Goal: Task Accomplishment & Management: Use online tool/utility

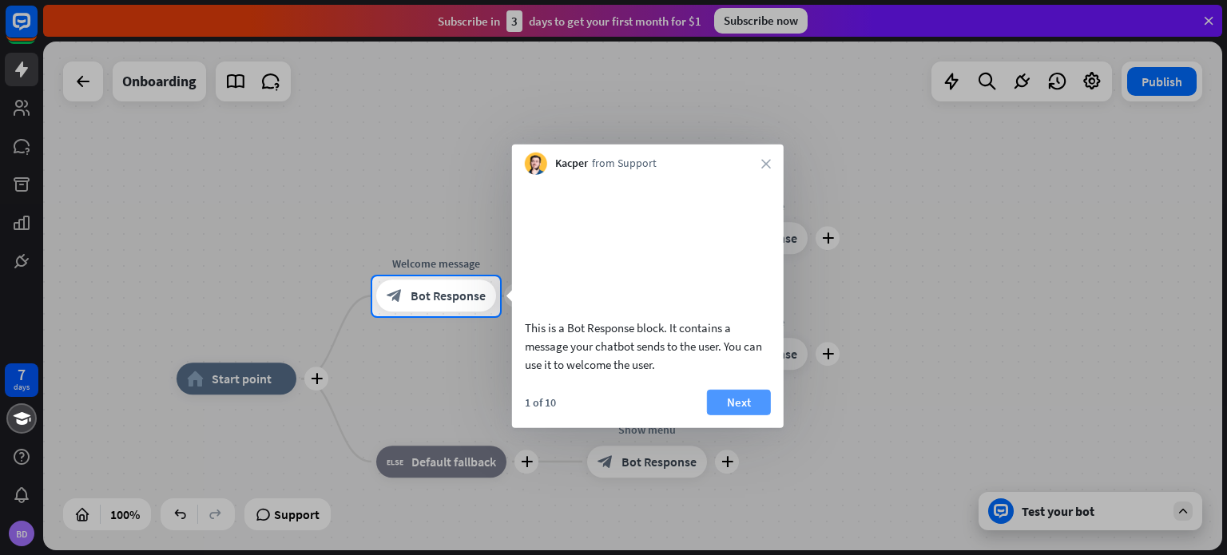
click at [756, 415] on button "Next" at bounding box center [739, 402] width 64 height 26
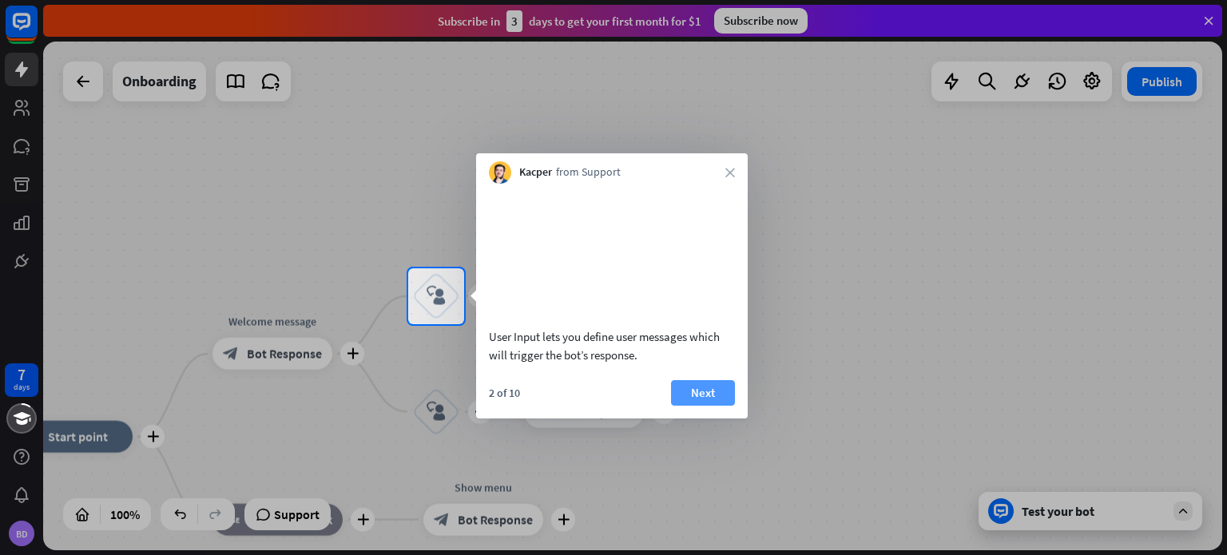
click at [717, 406] on button "Next" at bounding box center [703, 393] width 64 height 26
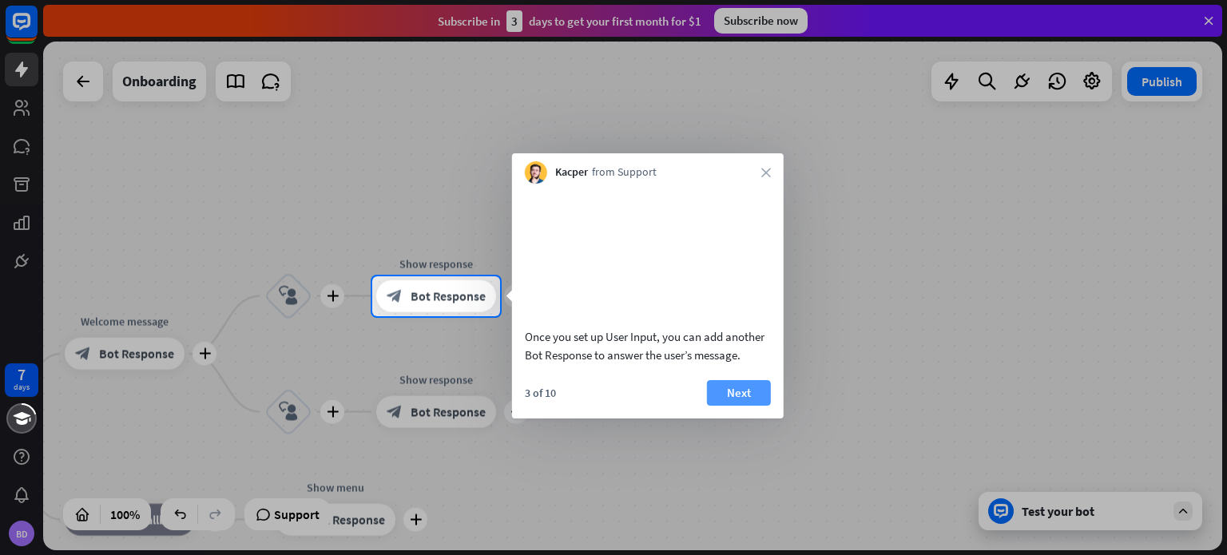
click at [709, 406] on button "Next" at bounding box center [739, 393] width 64 height 26
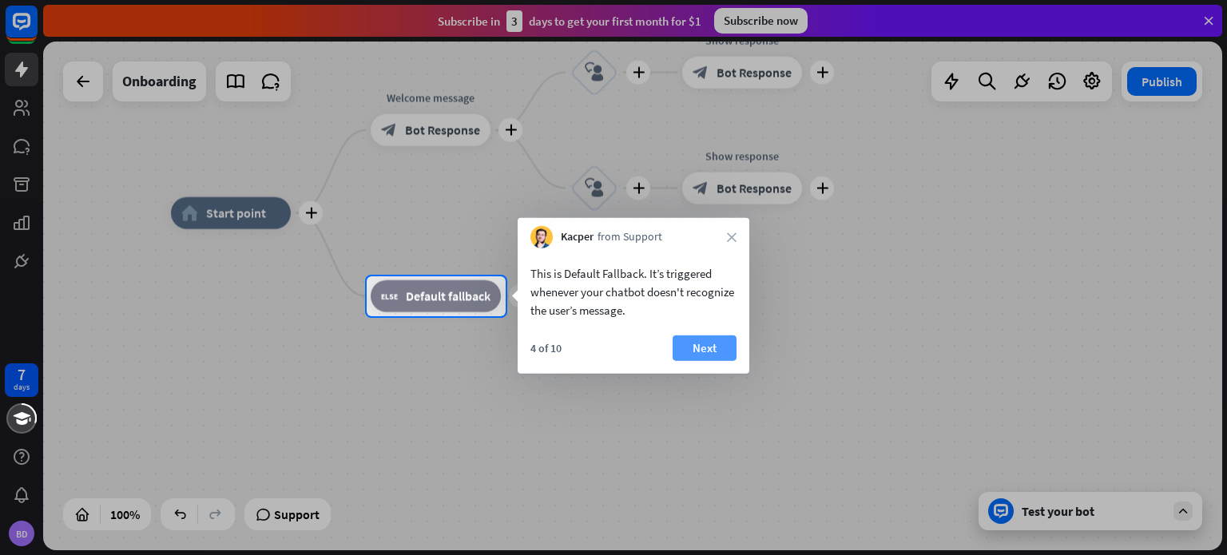
click at [718, 344] on button "Next" at bounding box center [705, 349] width 64 height 26
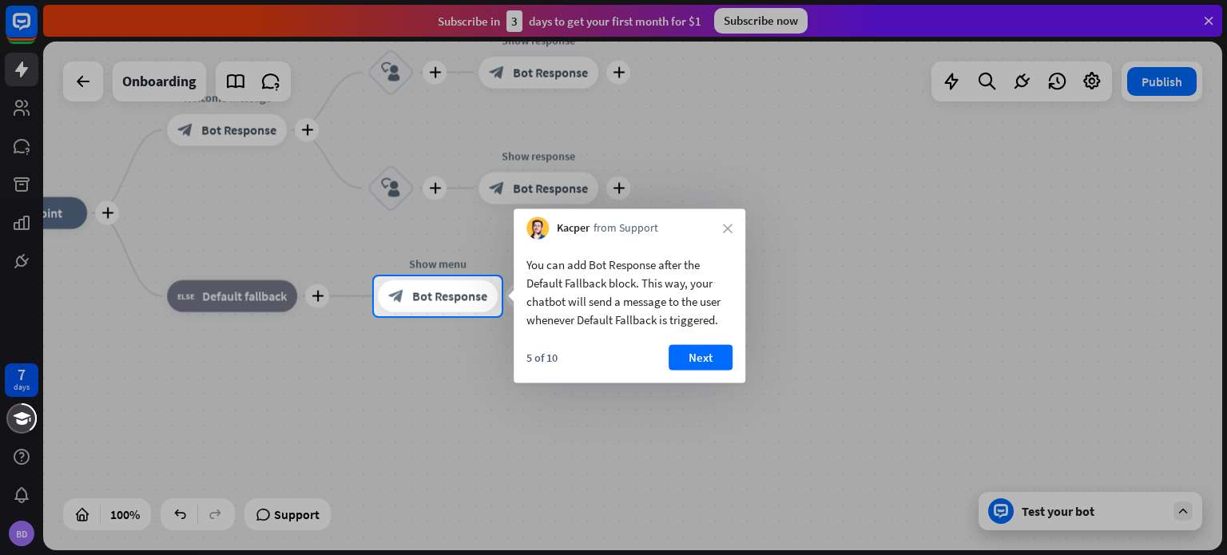
click at [713, 341] on div "You can add Bot Response after the Default Fallback block. This way, your chatb…" at bounding box center [630, 312] width 232 height 144
click at [713, 353] on button "Next" at bounding box center [699, 358] width 64 height 26
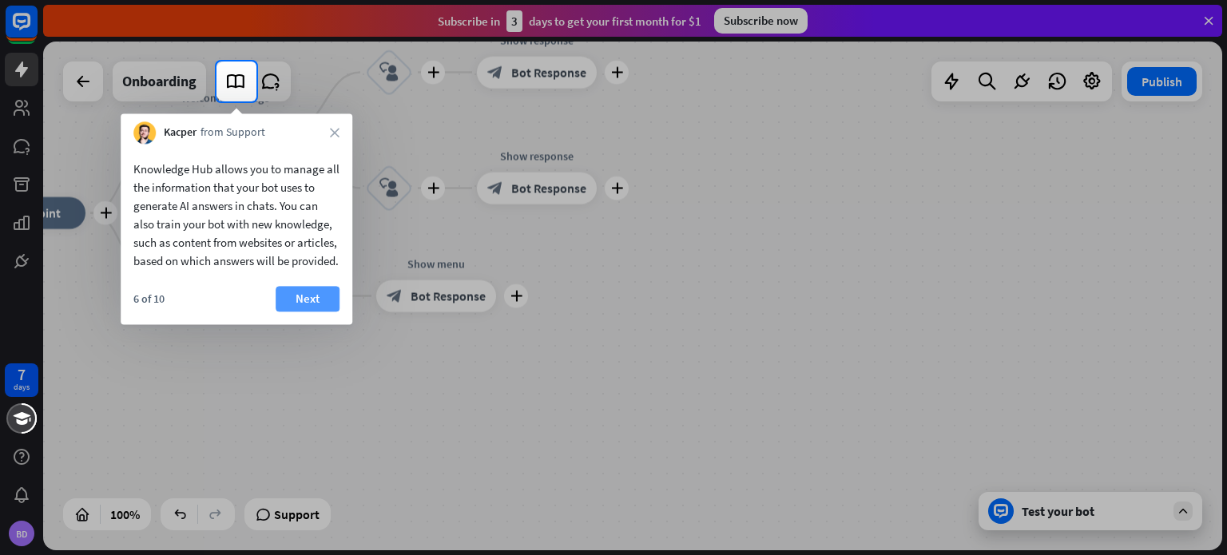
click at [306, 312] on button "Next" at bounding box center [308, 299] width 64 height 26
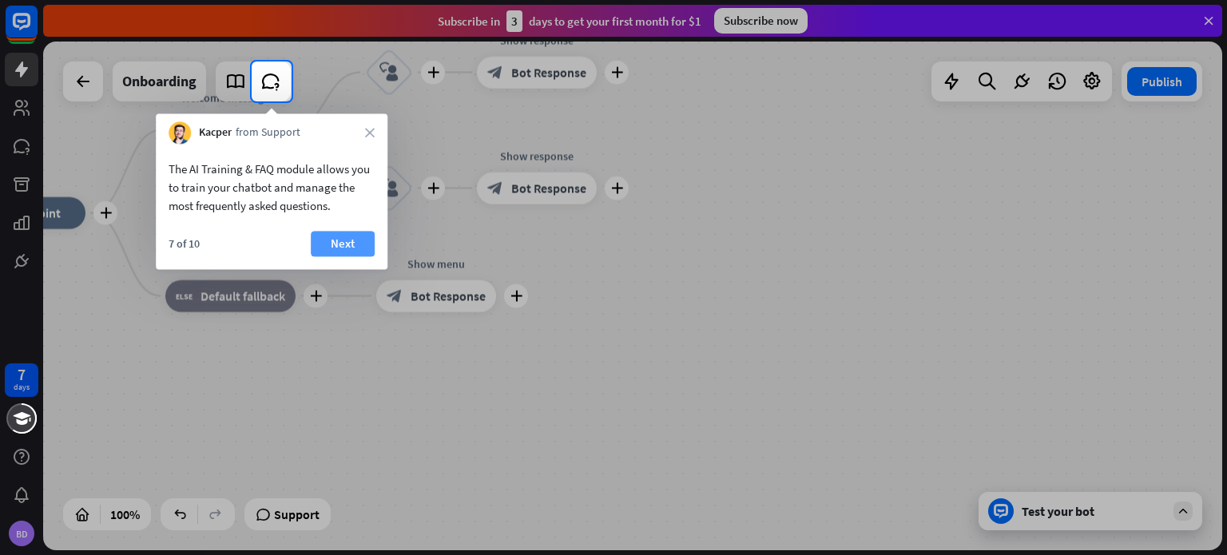
click at [330, 249] on button "Next" at bounding box center [343, 244] width 64 height 26
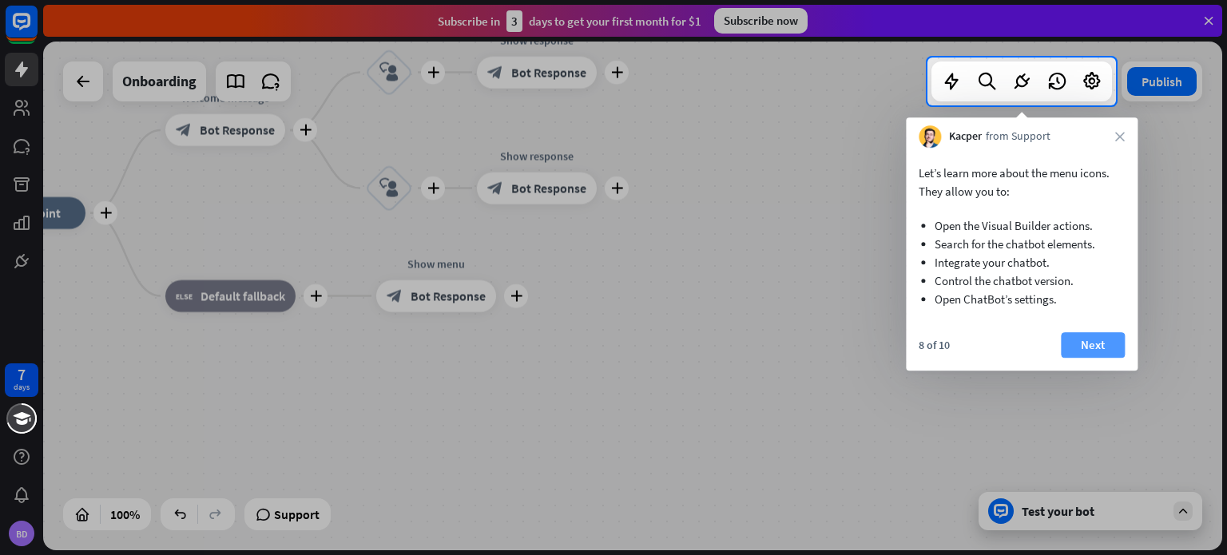
click at [1112, 354] on button "Next" at bounding box center [1093, 345] width 64 height 26
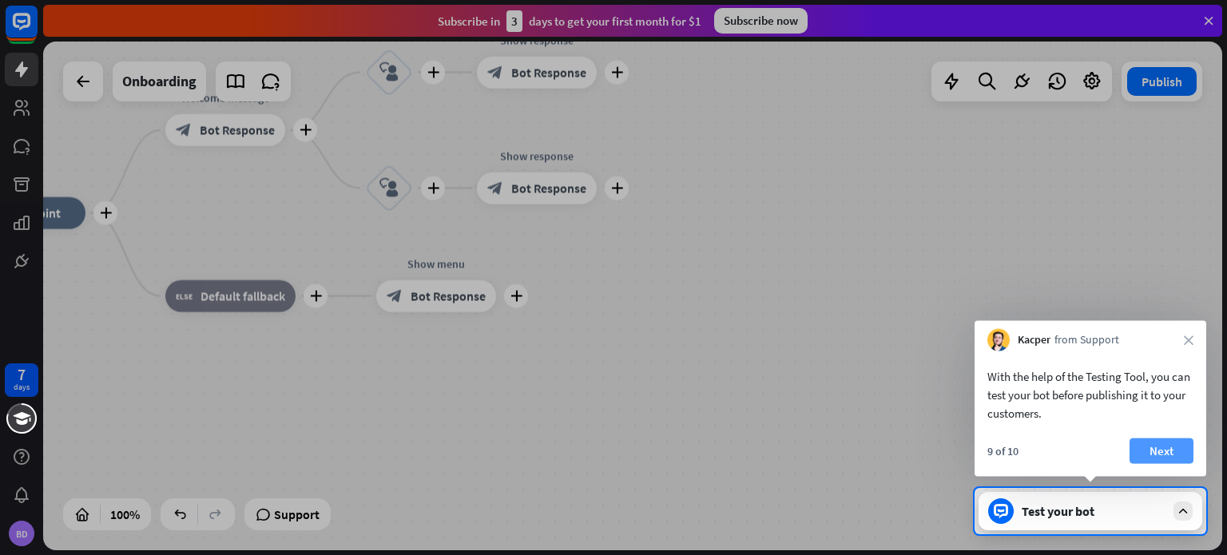
click at [1142, 456] on button "Next" at bounding box center [1162, 452] width 64 height 26
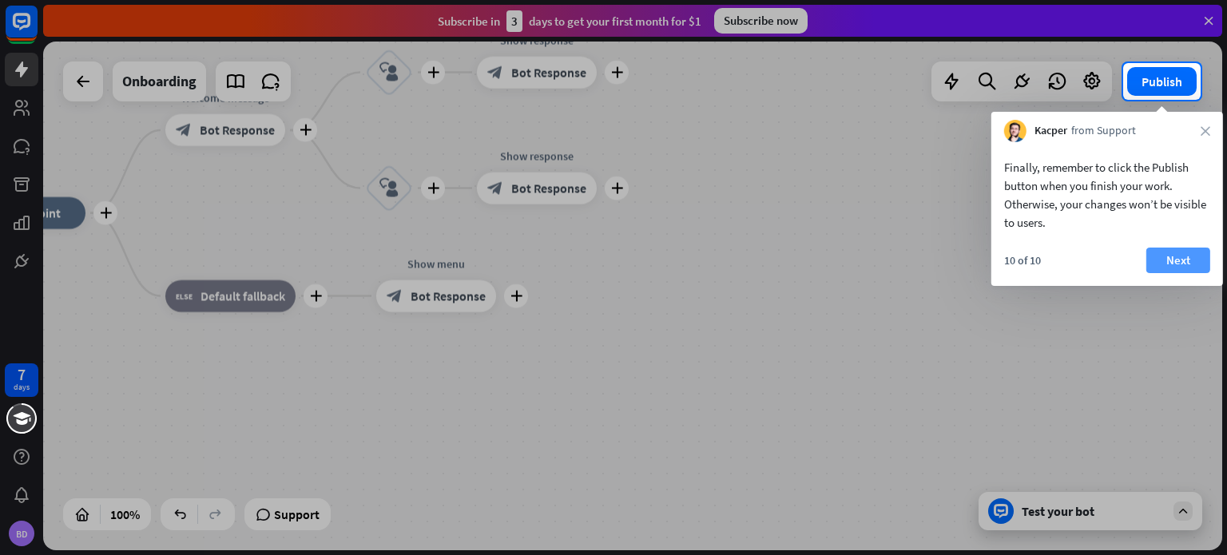
click at [1180, 254] on button "Next" at bounding box center [1179, 261] width 64 height 26
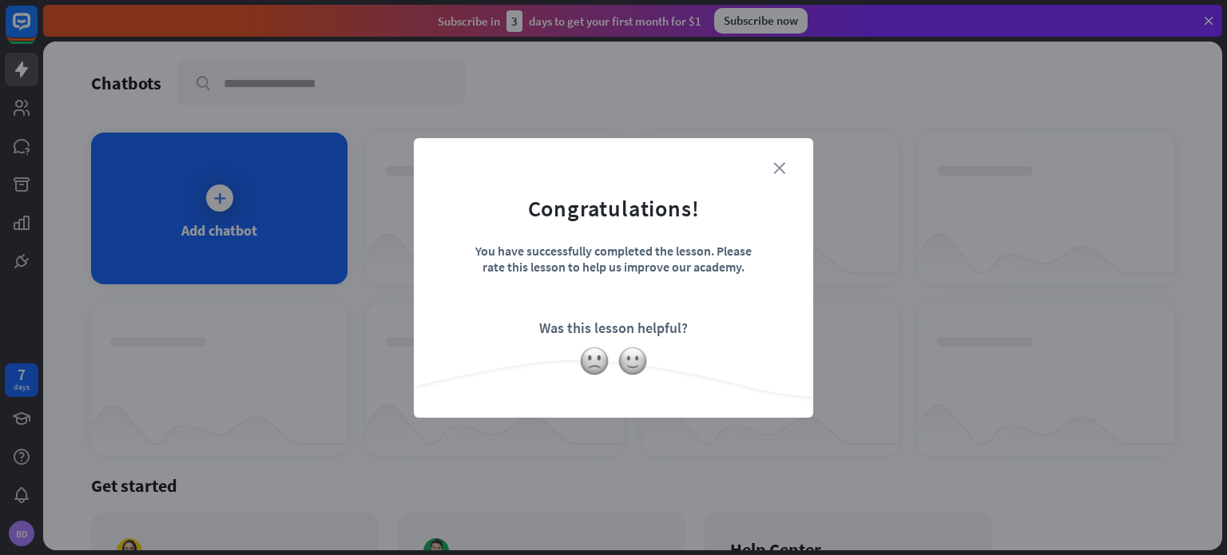
click at [782, 169] on icon "close" at bounding box center [779, 168] width 12 height 12
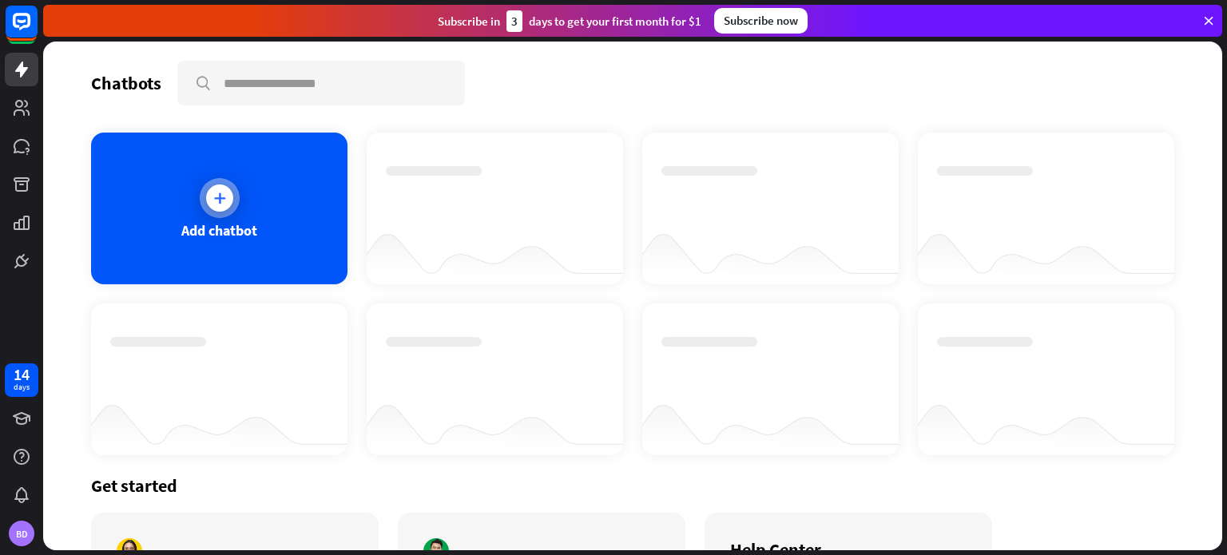
click at [234, 165] on div "Add chatbot" at bounding box center [219, 209] width 256 height 152
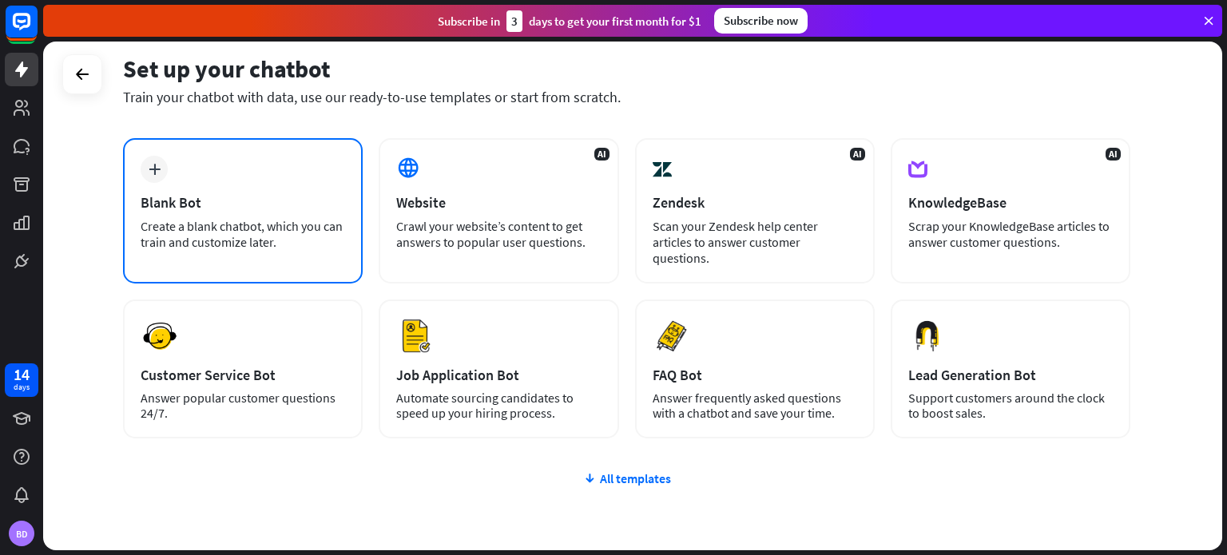
scroll to position [73, 0]
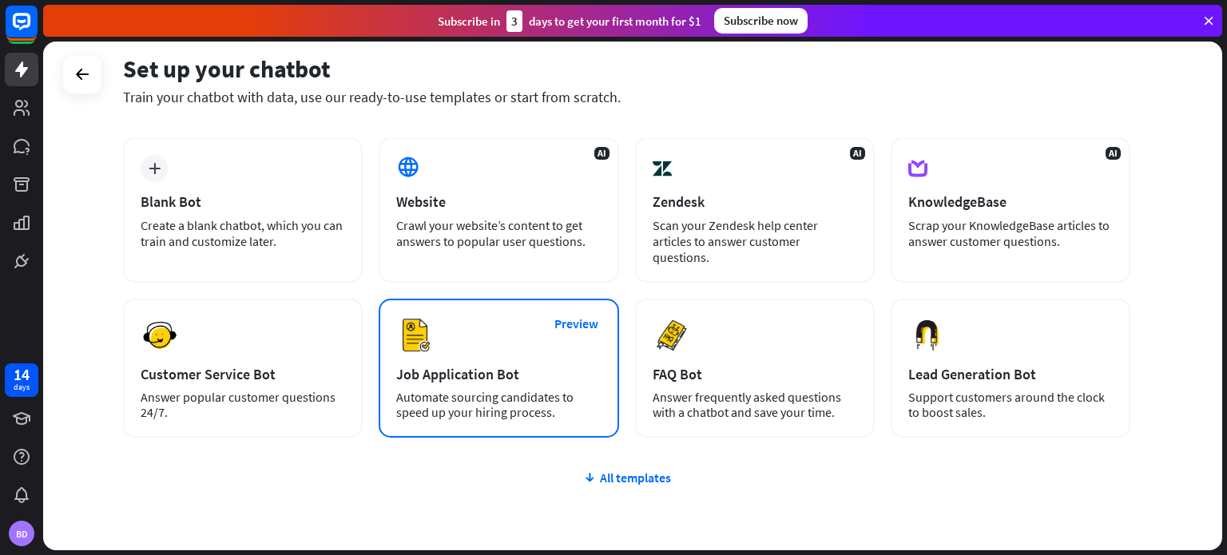
click at [460, 390] on div "Automate sourcing candidates to speed up your hiring process." at bounding box center [498, 405] width 205 height 30
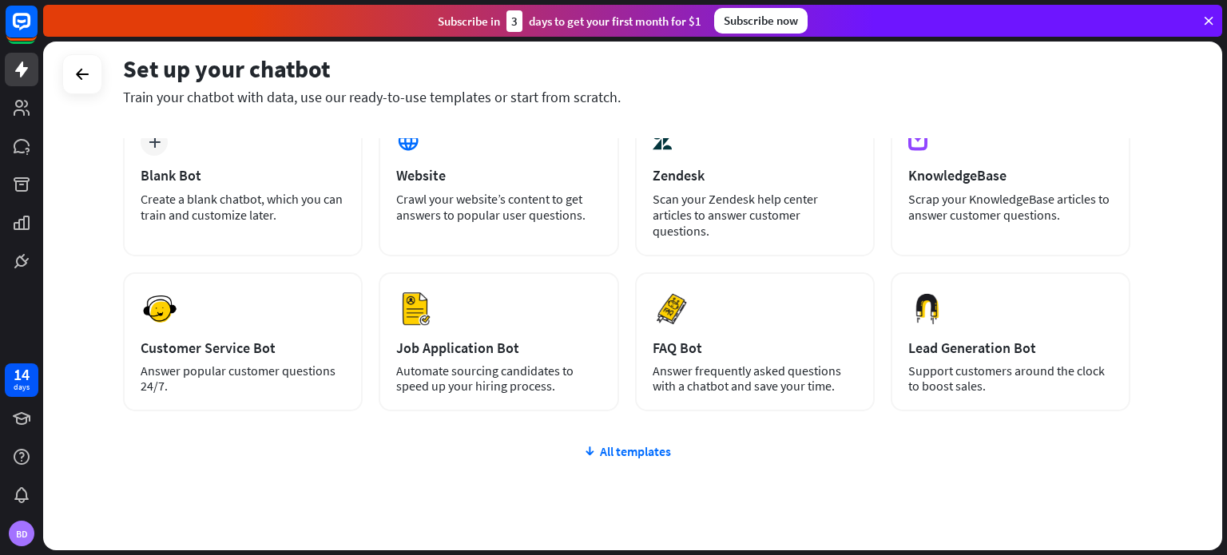
scroll to position [101, 0]
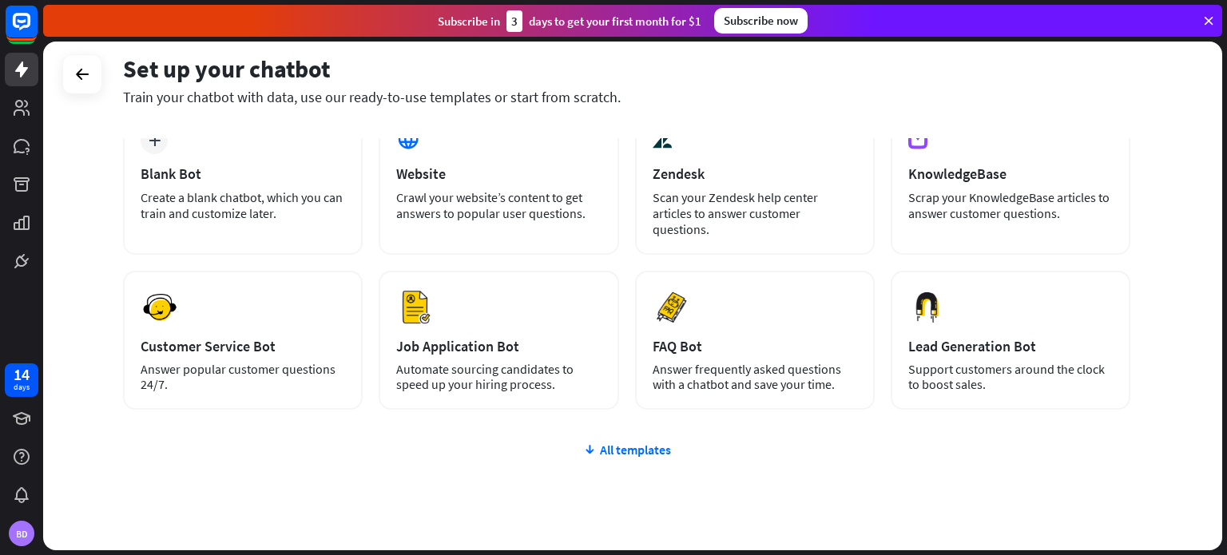
click at [630, 419] on div "plus Blank Bot Create a blank chatbot, which you can train and customize later.…" at bounding box center [626, 355] width 1007 height 492
click at [629, 442] on div "All templates" at bounding box center [626, 450] width 1007 height 16
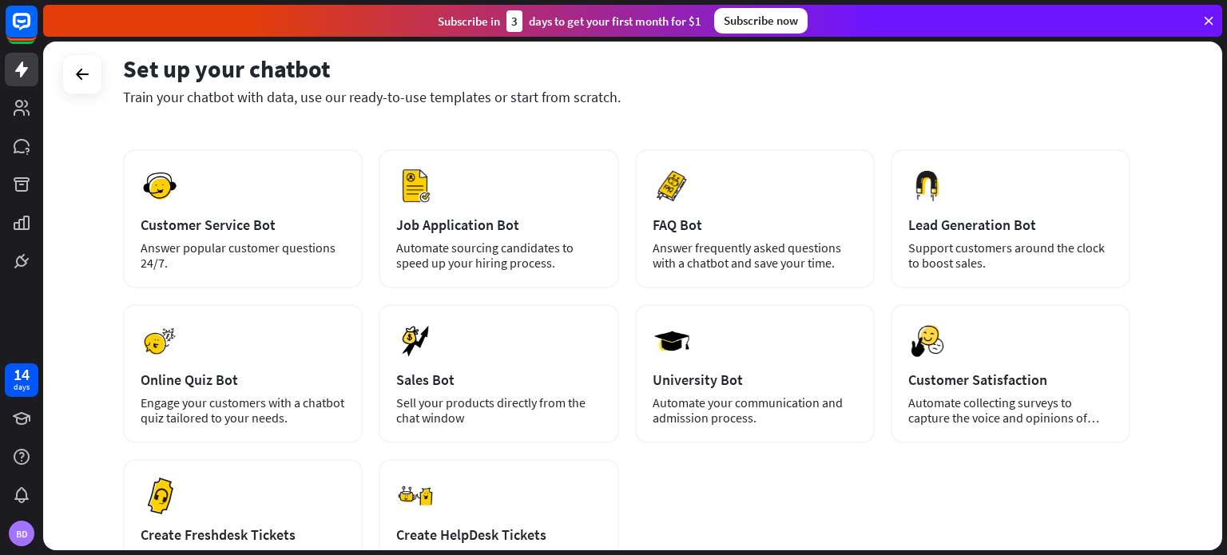
scroll to position [0, 0]
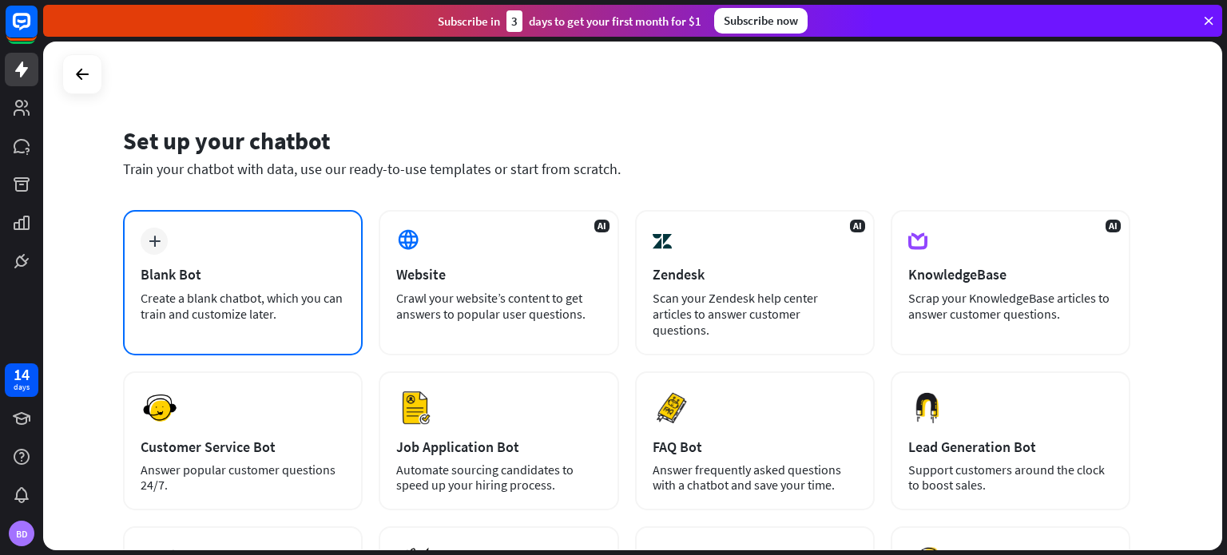
click at [221, 296] on div "Create a blank chatbot, which you can train and customize later." at bounding box center [243, 306] width 205 height 32
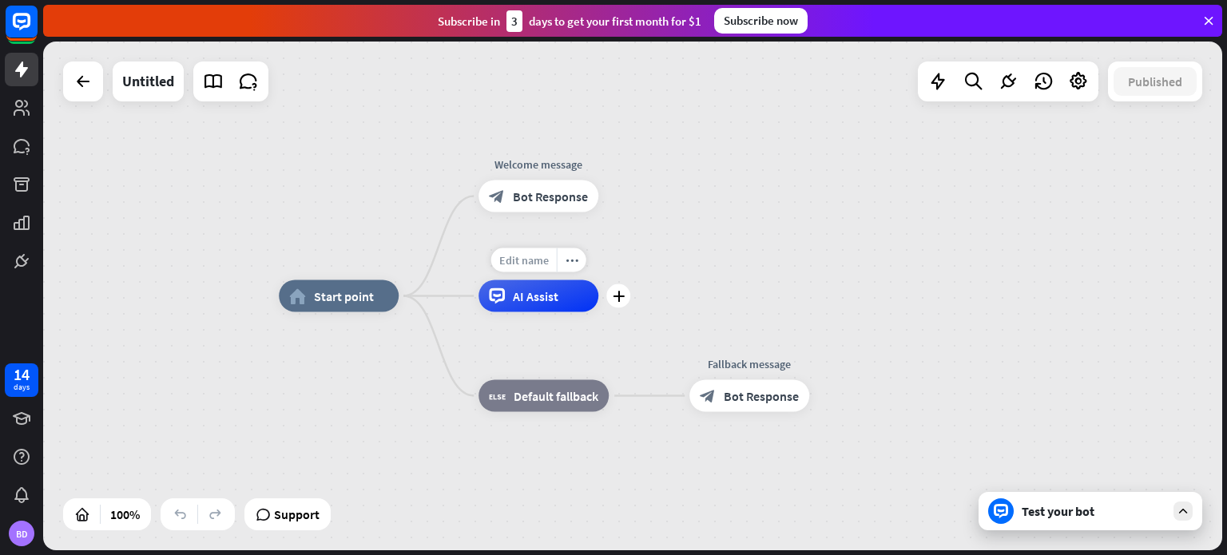
click at [538, 265] on span "Edit name" at bounding box center [524, 260] width 50 height 14
click at [546, 253] on input "text" at bounding box center [539, 261] width 112 height 22
type input "*******"
click at [726, 260] on div "home_2 Start point Welcome message block_bot_response Bot Response ******* plus…" at bounding box center [632, 296] width 1179 height 509
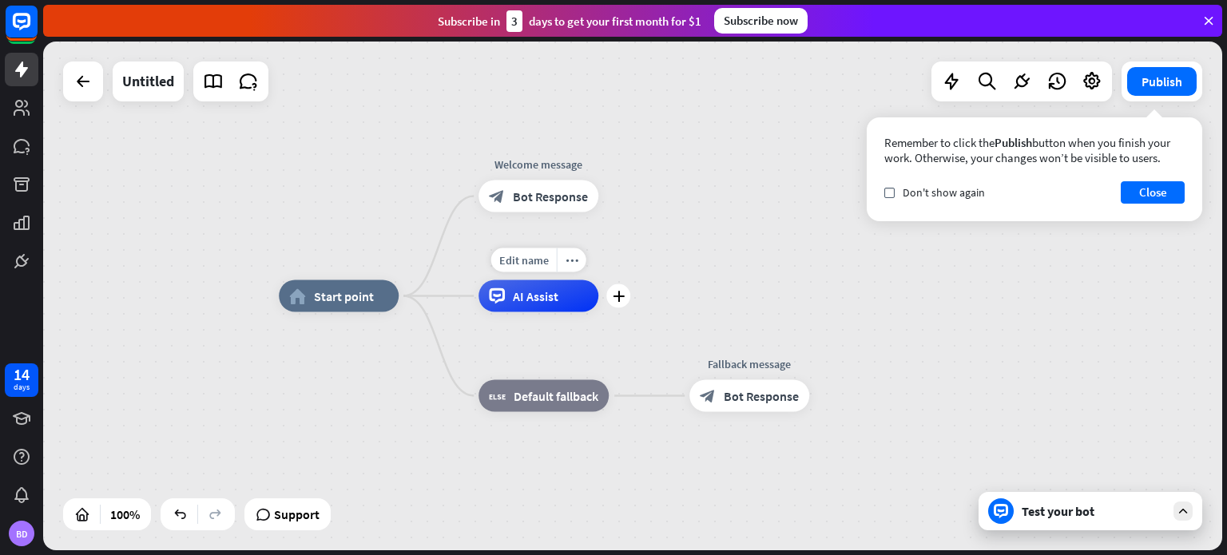
click at [514, 305] on div "AI Assist" at bounding box center [539, 296] width 120 height 32
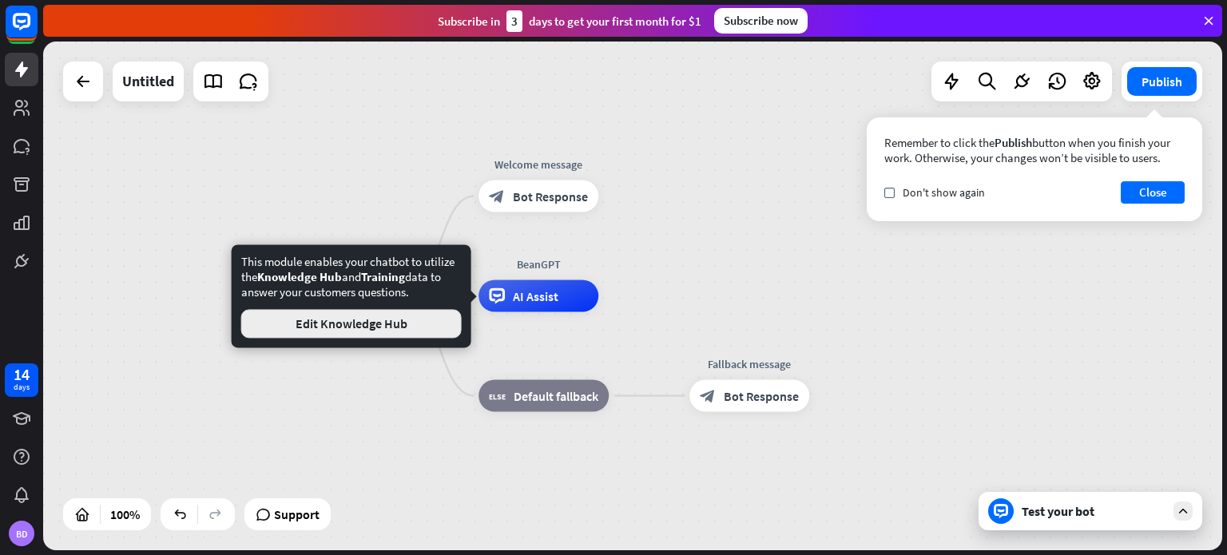
click at [428, 332] on button "Edit Knowledge Hub" at bounding box center [351, 323] width 221 height 29
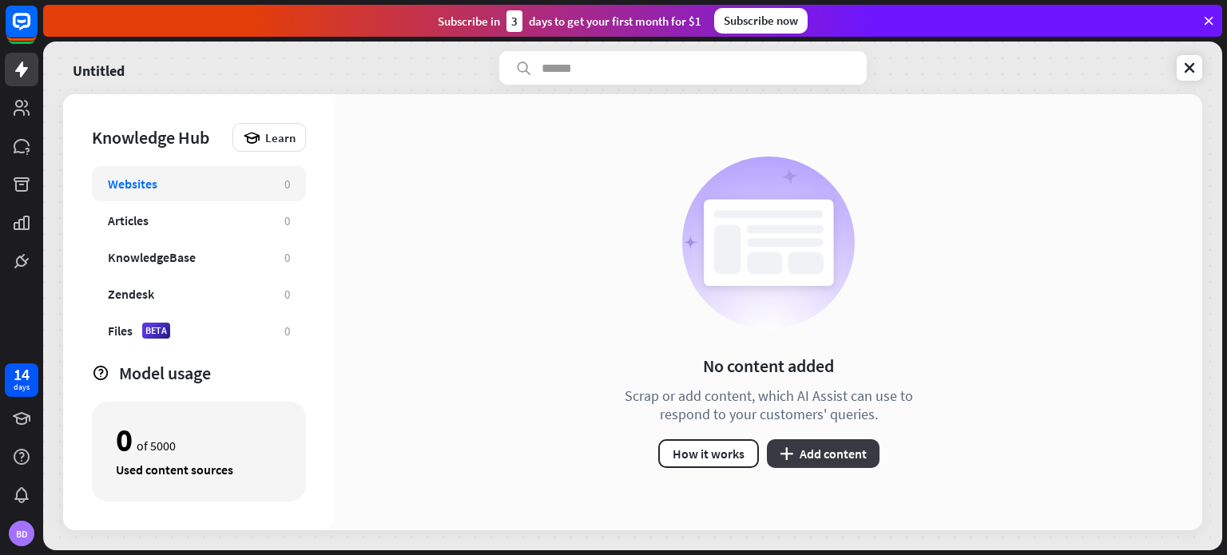
click at [789, 449] on icon "plus" at bounding box center [787, 453] width 14 height 13
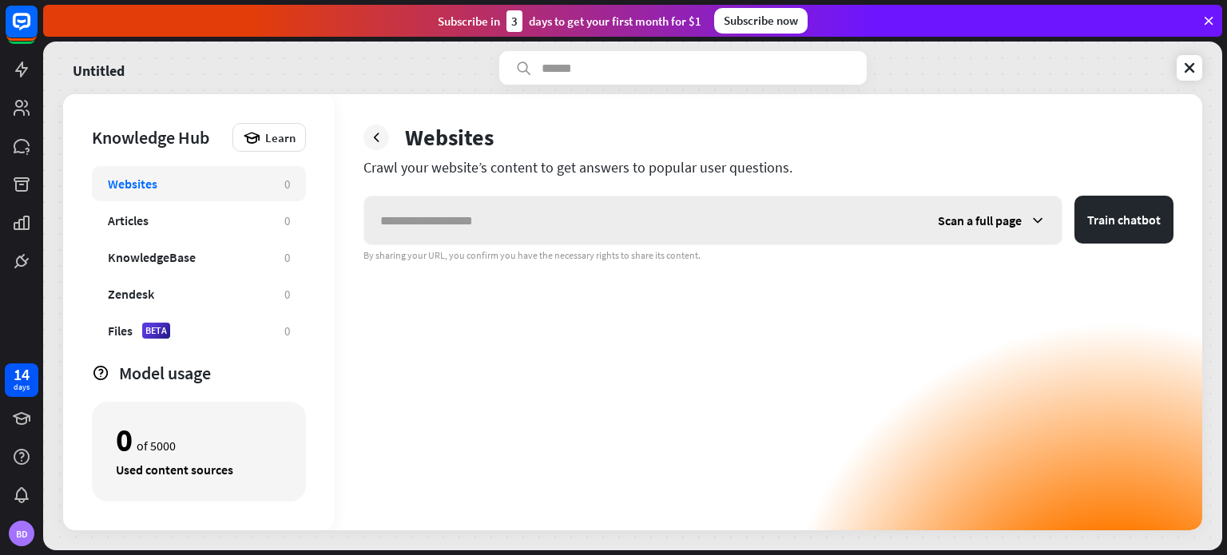
click at [992, 219] on span "Scan a full page" at bounding box center [980, 221] width 84 height 16
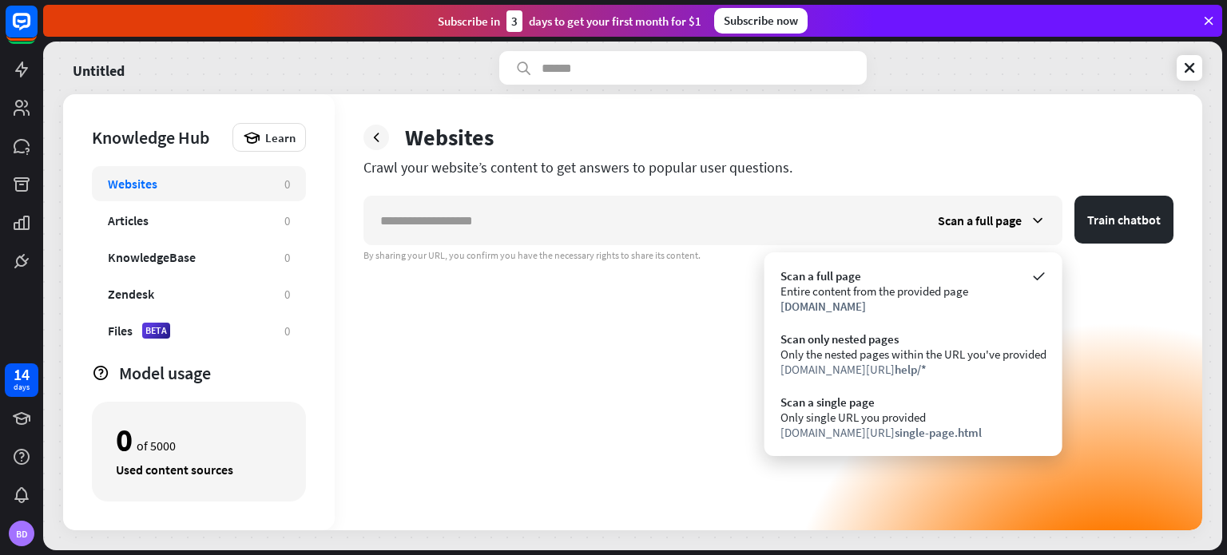
click at [602, 153] on div "Websites Crawl your website’s content to get answers to popular user questions.…" at bounding box center [769, 312] width 868 height 436
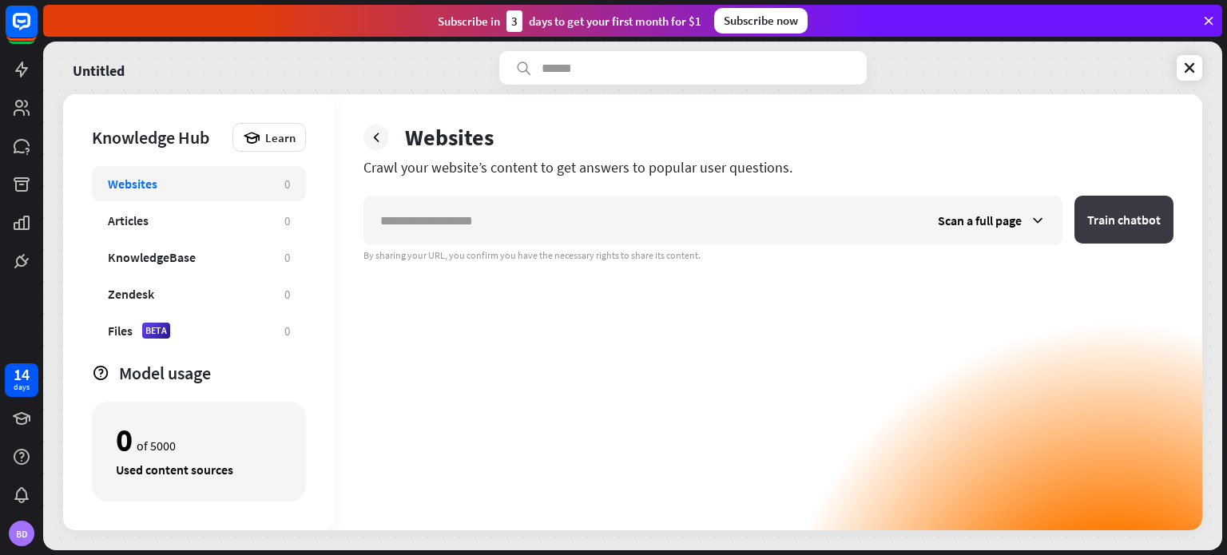
click at [1095, 227] on button "Train chatbot" at bounding box center [1124, 220] width 99 height 48
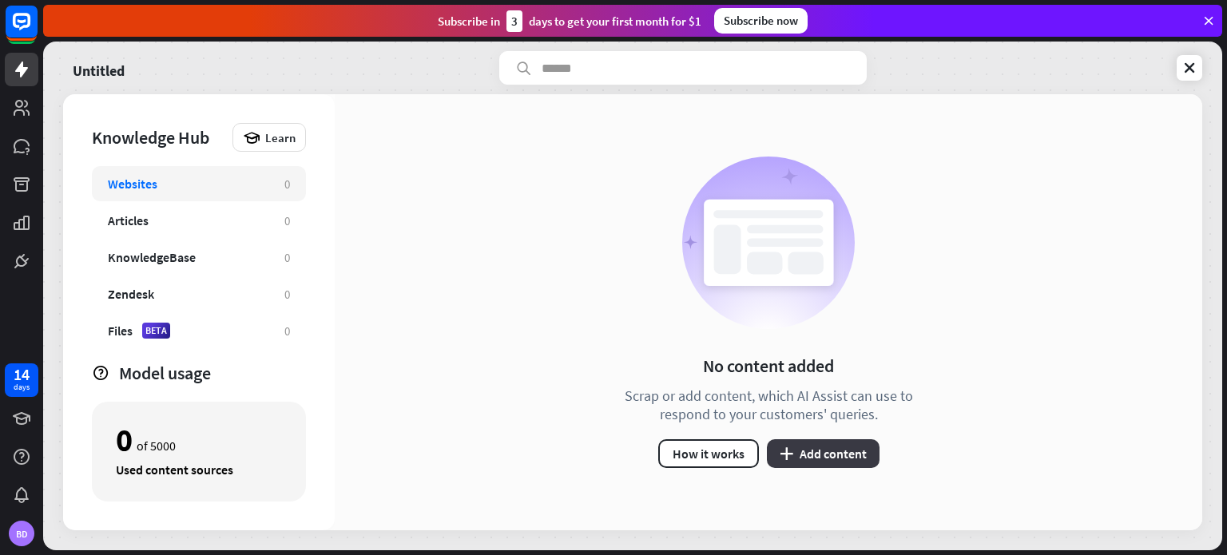
click at [797, 459] on button "plus Add content" at bounding box center [823, 453] width 113 height 29
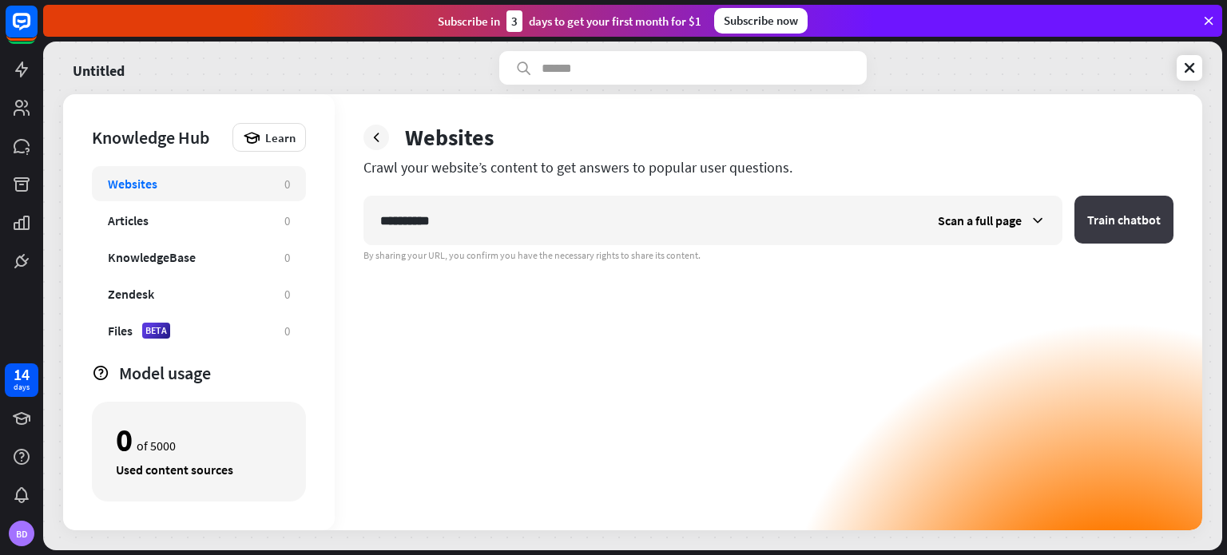
type input "**********"
click at [1123, 231] on button "Train chatbot" at bounding box center [1124, 220] width 99 height 48
click at [1199, 70] on link at bounding box center [1190, 68] width 26 height 26
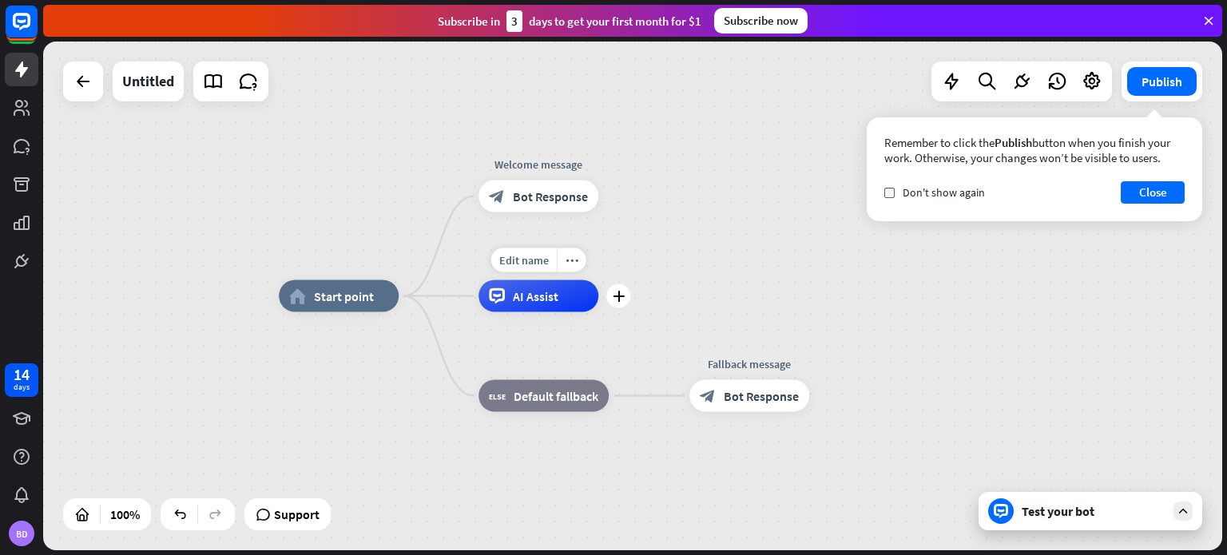
click at [550, 312] on div "Edit name more_horiz plus AI Assist" at bounding box center [539, 296] width 120 height 32
click at [20, 29] on icon at bounding box center [21, 21] width 19 height 19
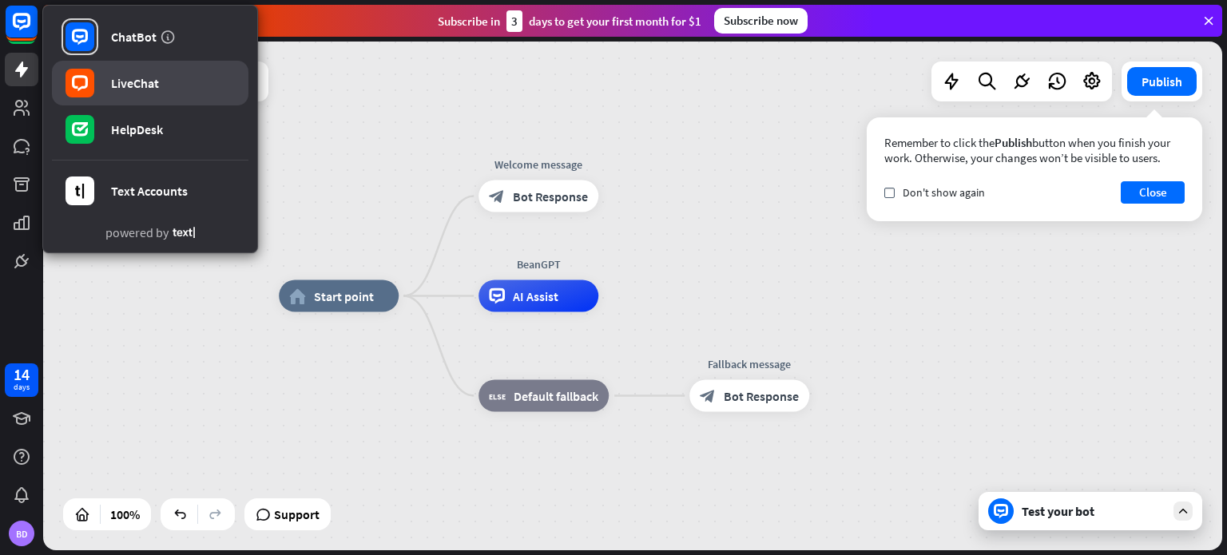
click at [115, 73] on link "LiveChat" at bounding box center [150, 83] width 197 height 45
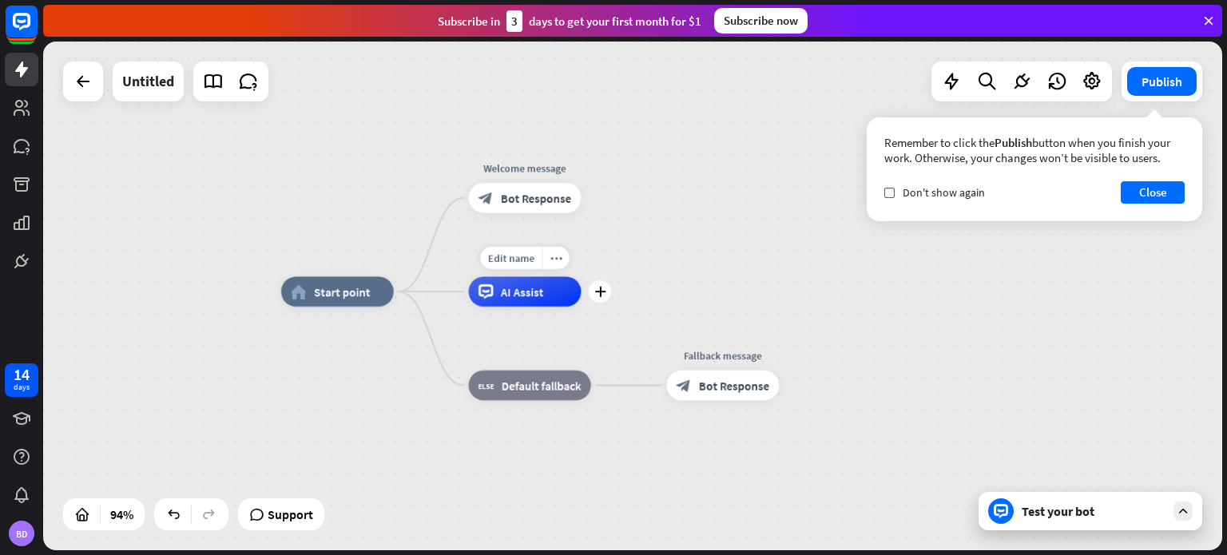
click at [503, 298] on span "AI Assist" at bounding box center [522, 291] width 43 height 15
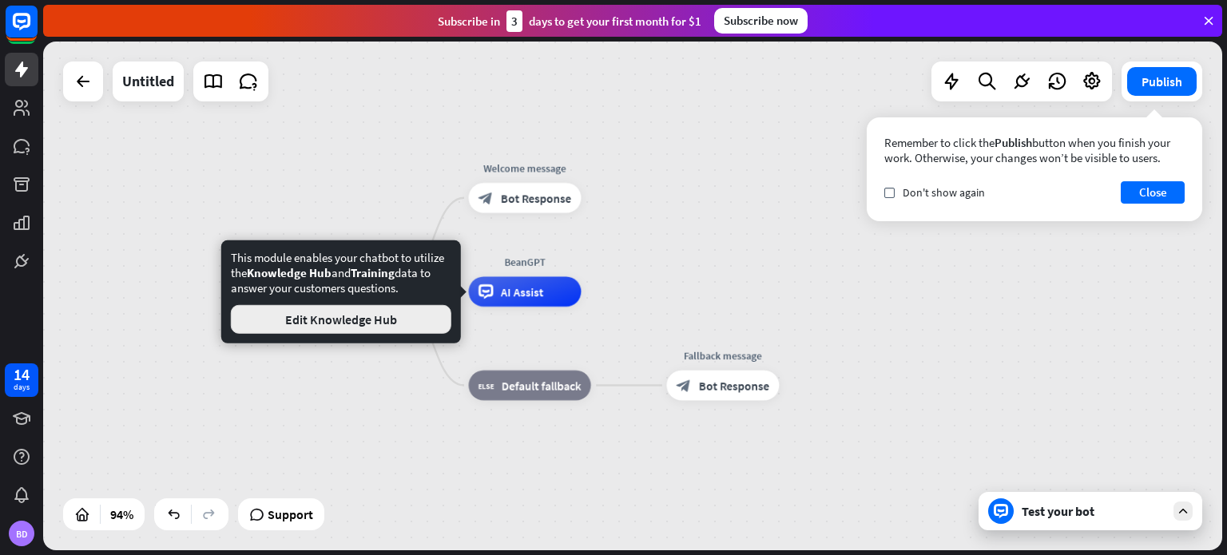
click at [413, 320] on button "Edit Knowledge Hub" at bounding box center [341, 319] width 221 height 29
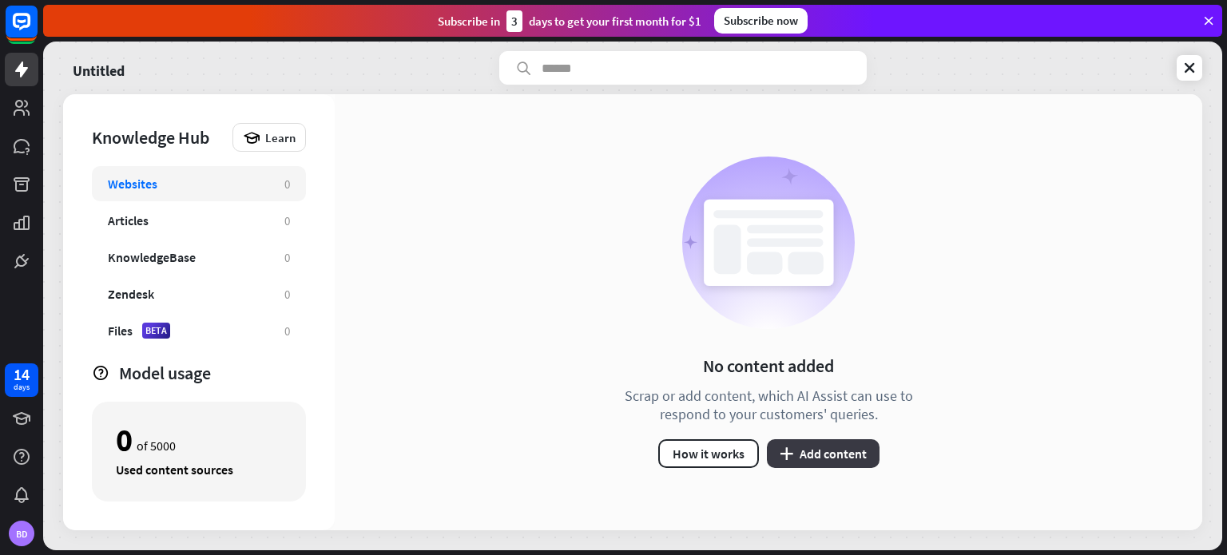
click at [773, 451] on button "plus Add content" at bounding box center [823, 453] width 113 height 29
